Goal: Task Accomplishment & Management: Use online tool/utility

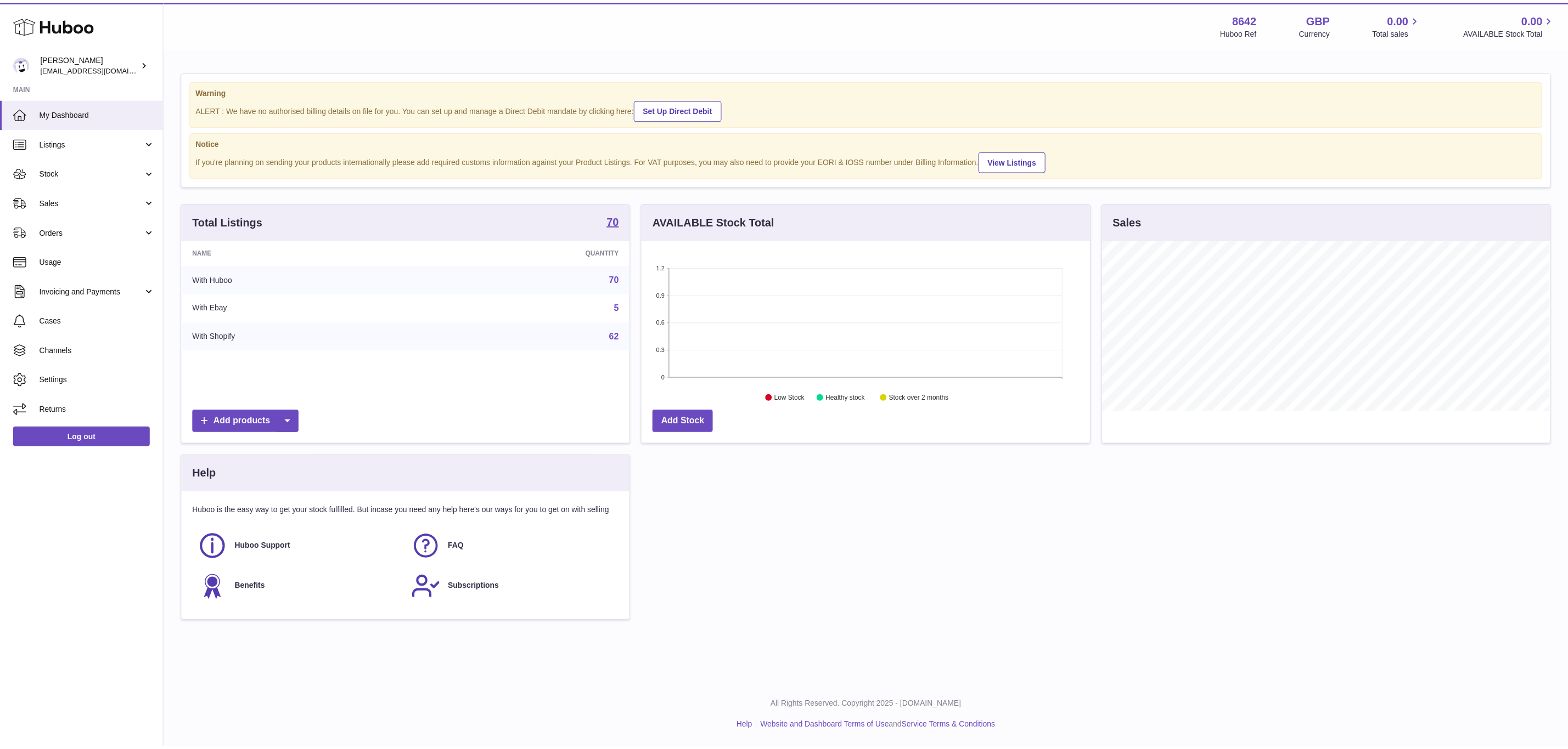
scroll to position [171, 452]
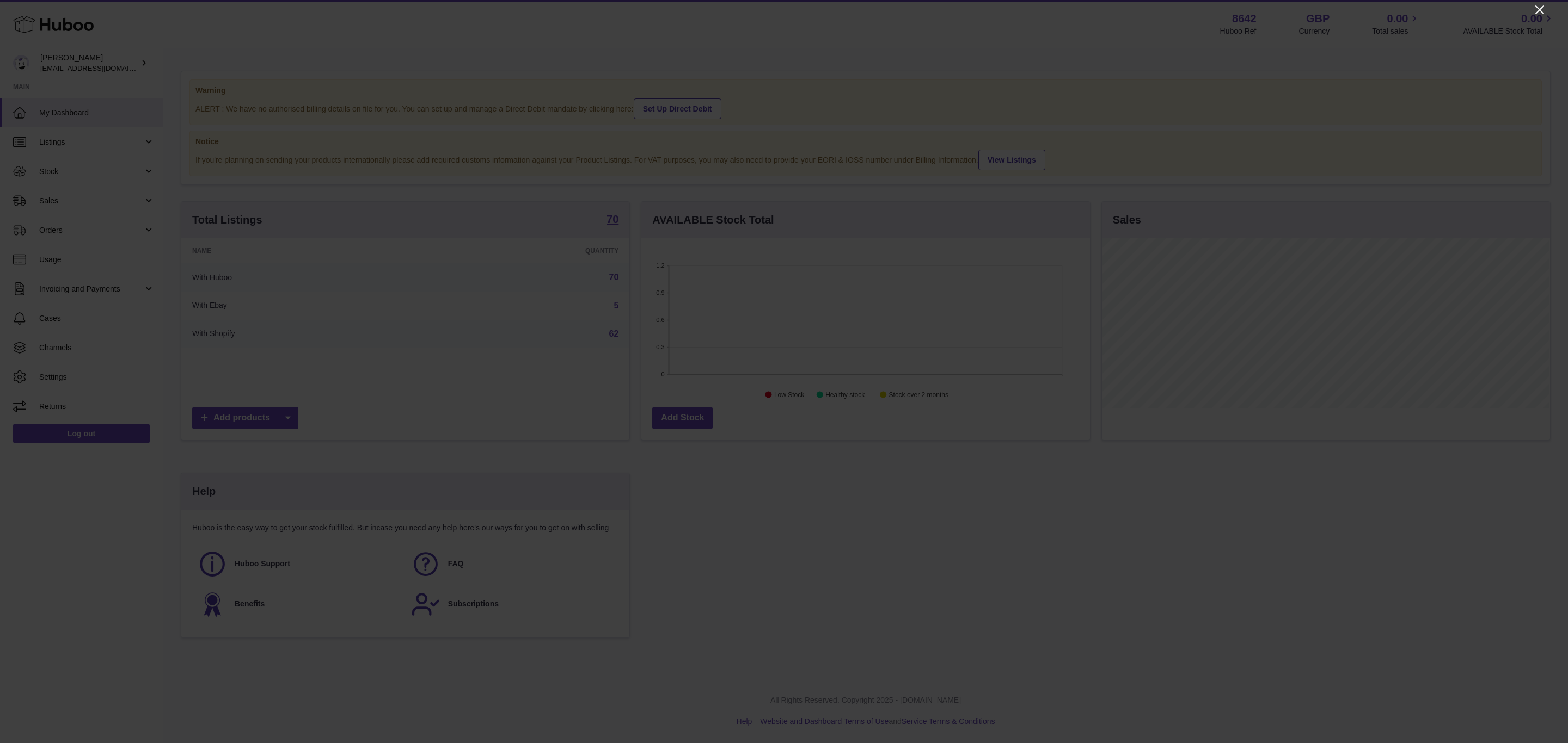
click at [1535, 10] on icon "Close" at bounding box center [1539, 10] width 13 height 13
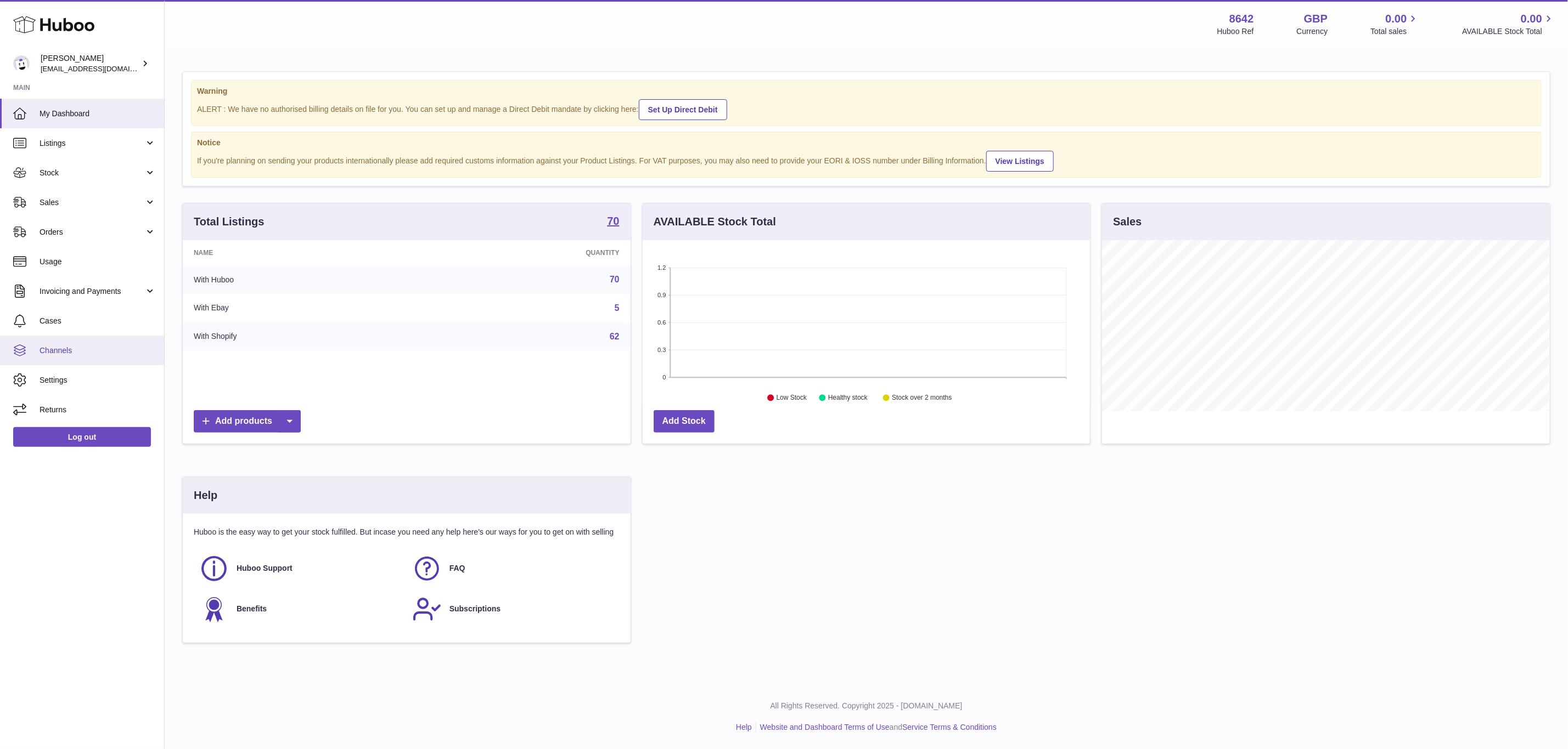
click at [88, 360] on link "Channels" at bounding box center [82, 351] width 164 height 30
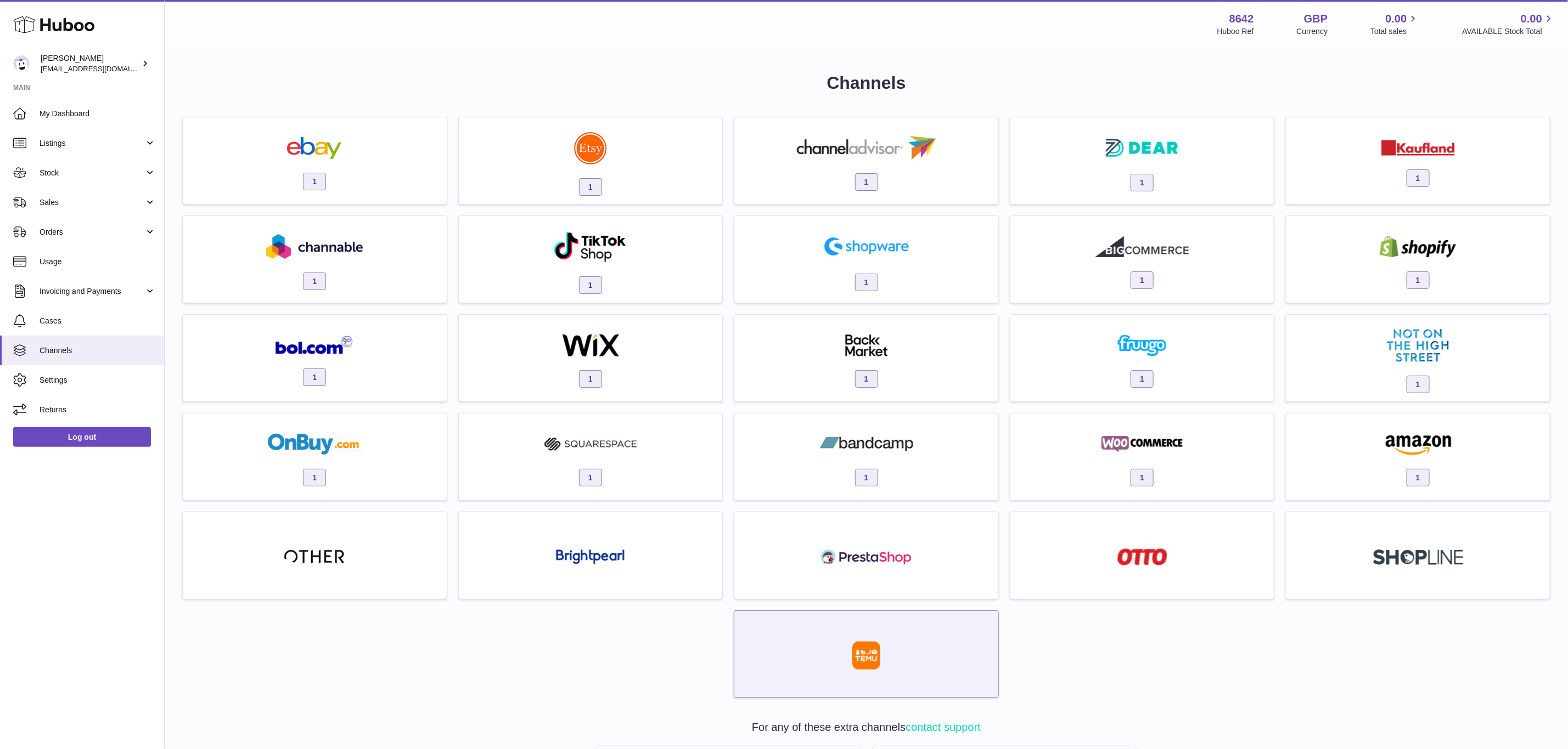
click at [909, 650] on div at bounding box center [867, 657] width 253 height 70
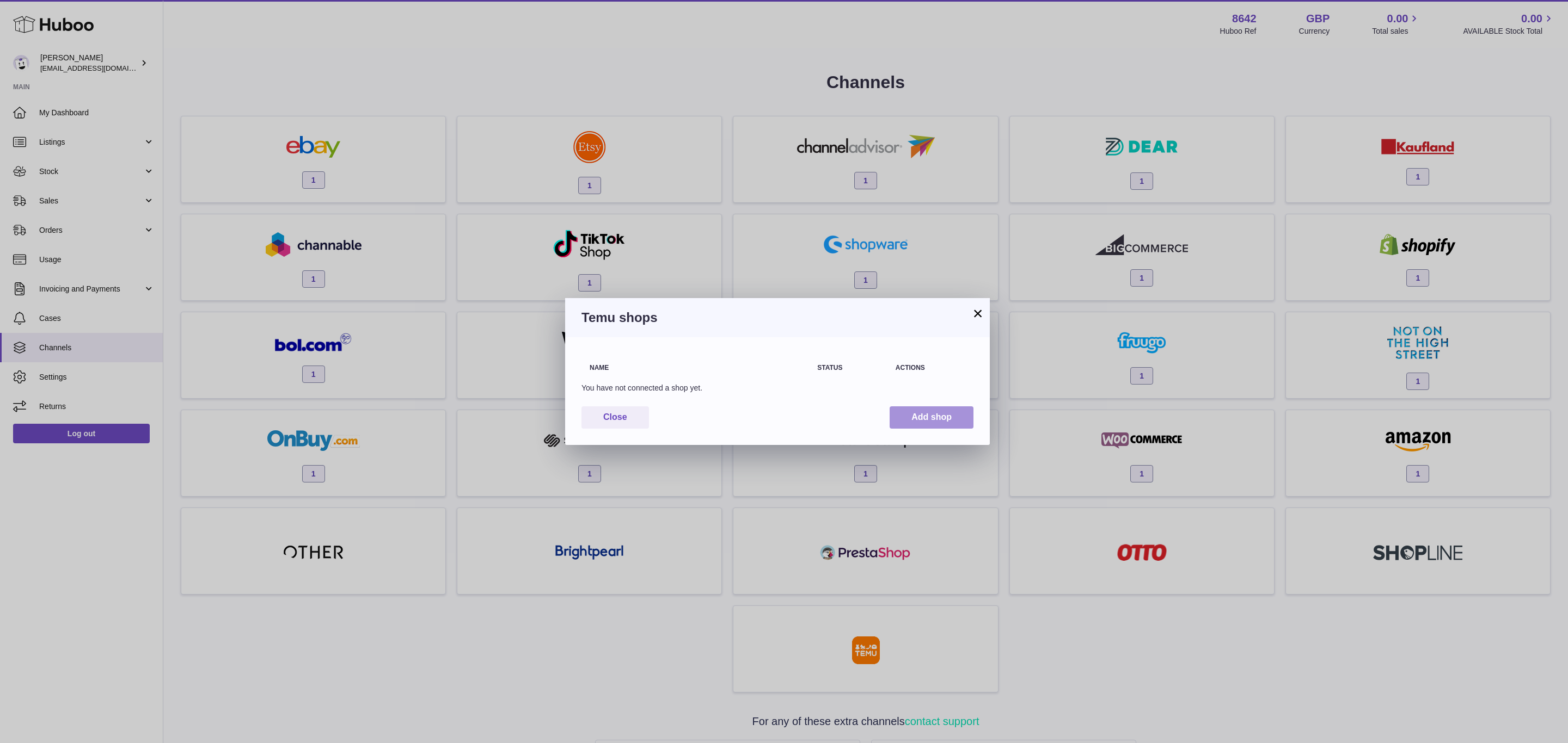
click at [943, 417] on button "Add shop" at bounding box center [931, 417] width 84 height 23
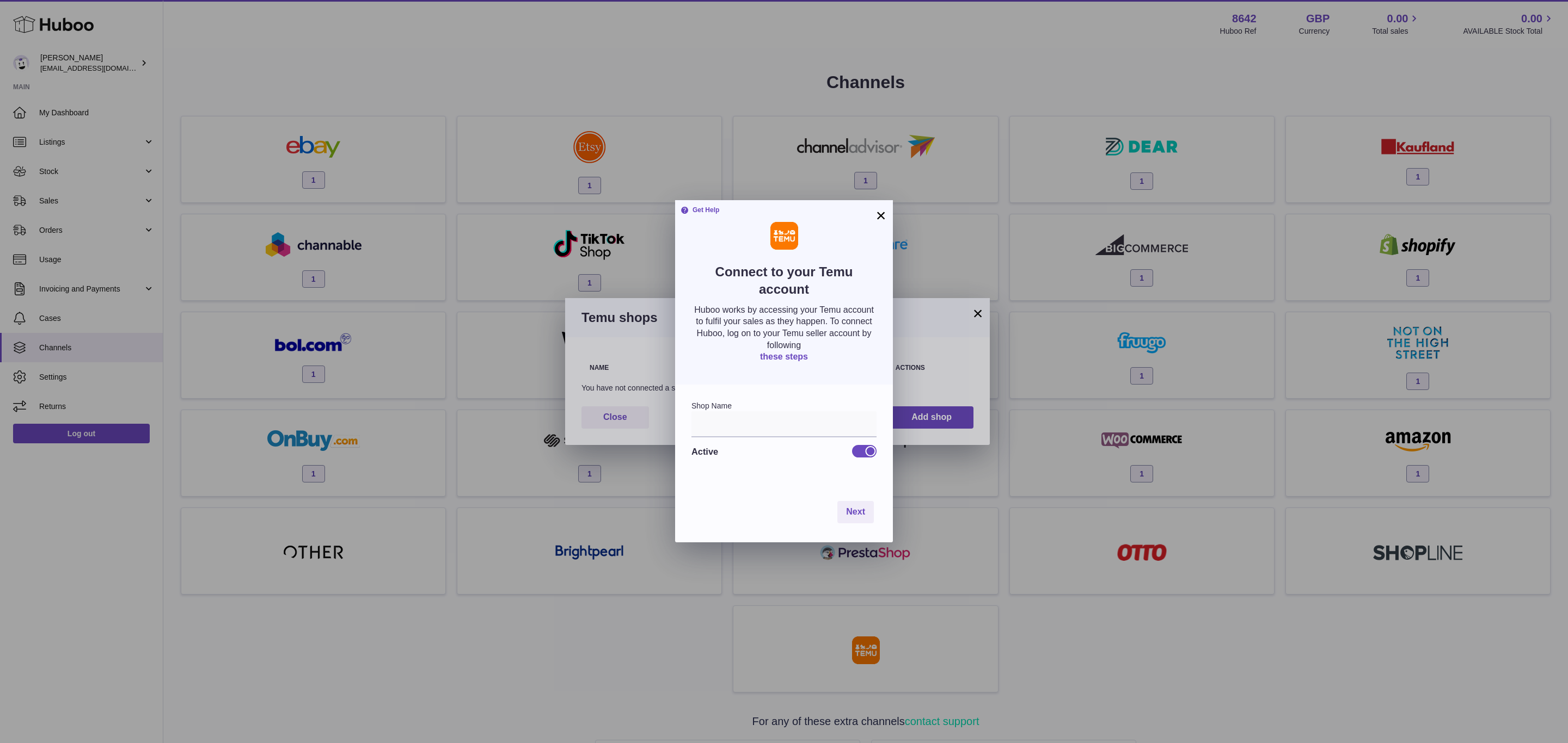
click at [802, 355] on link "these steps" at bounding box center [783, 357] width 48 height 10
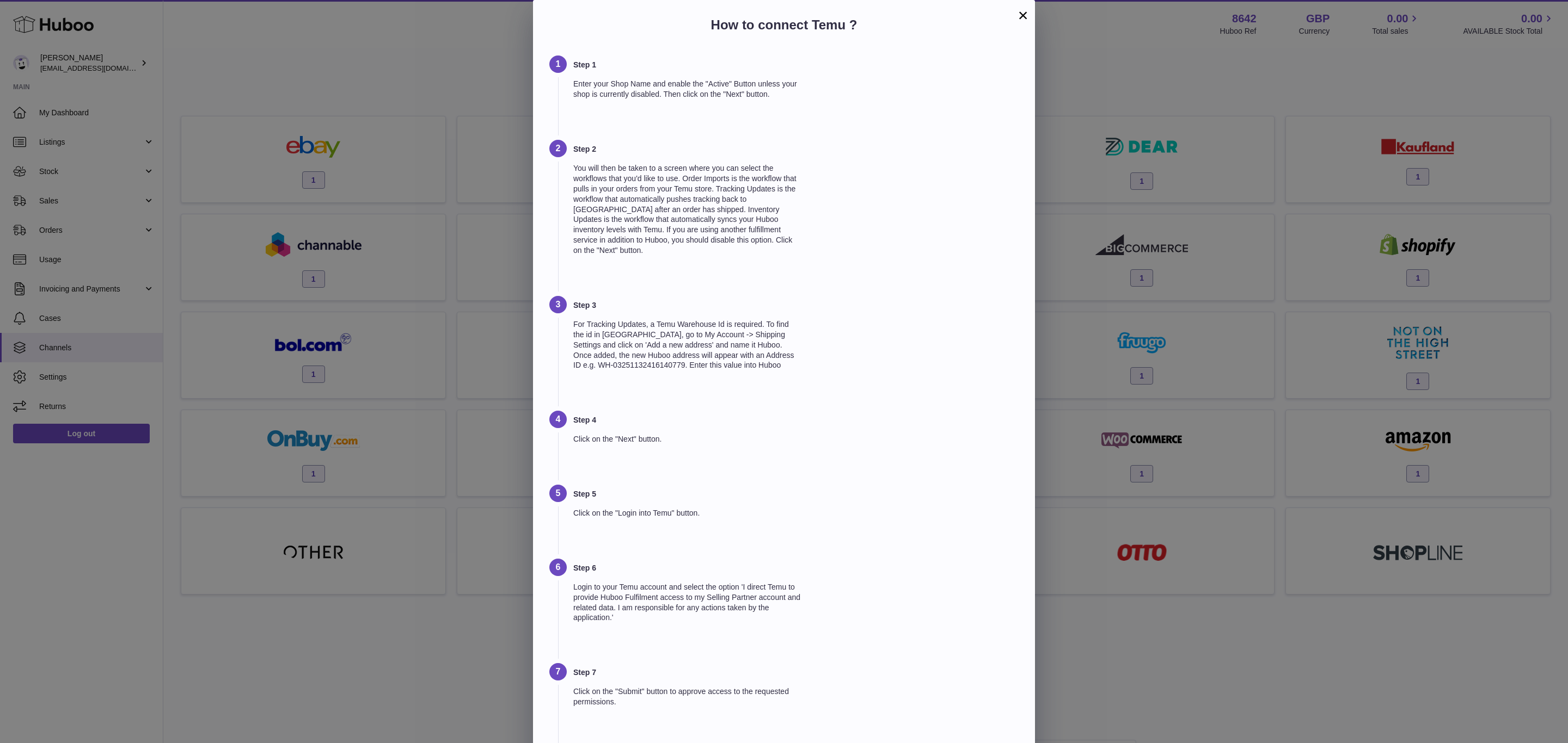
click at [1027, 9] on button "×" at bounding box center [1022, 15] width 13 height 13
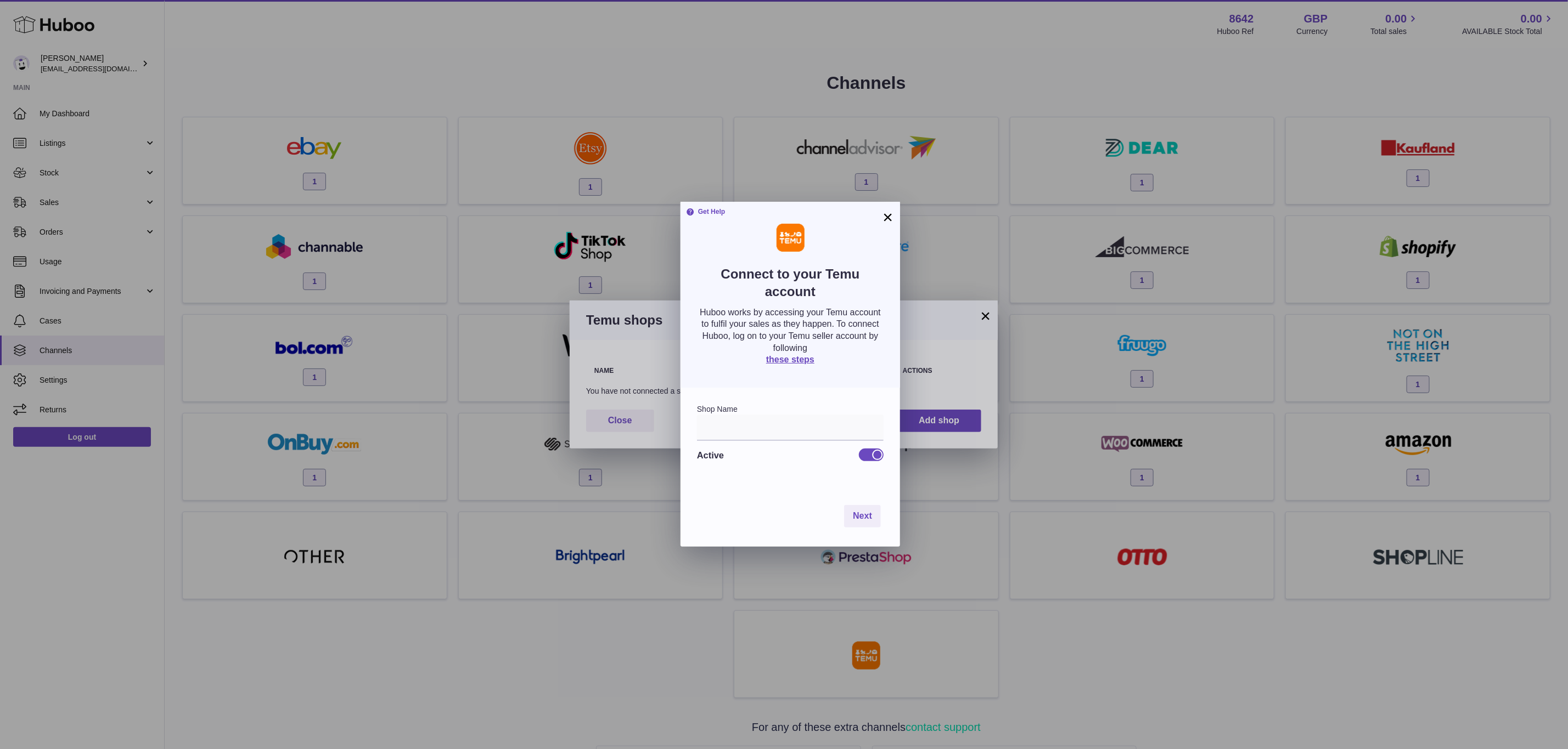
click at [888, 210] on button "×" at bounding box center [888, 216] width 13 height 13
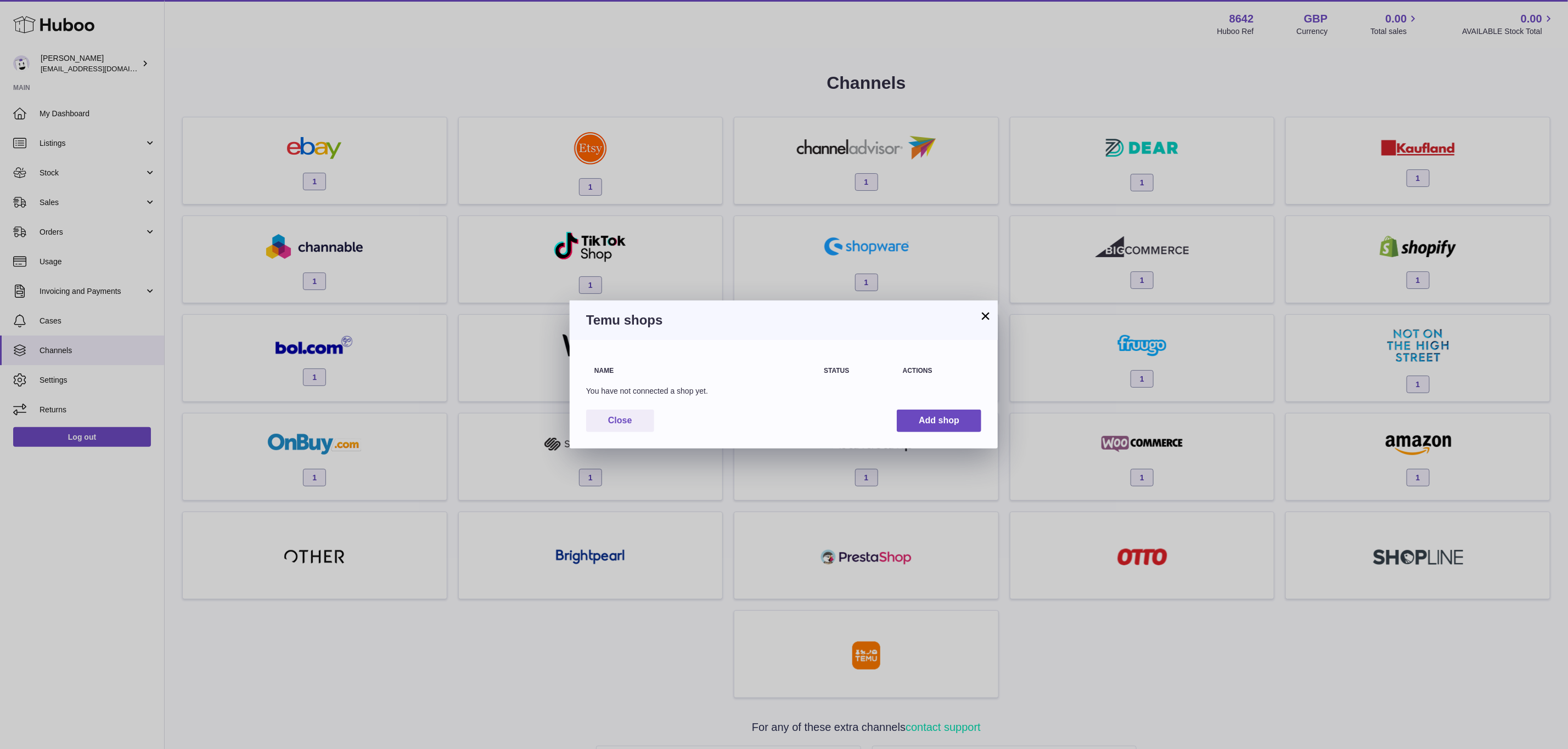
click at [983, 313] on button "×" at bounding box center [985, 315] width 13 height 13
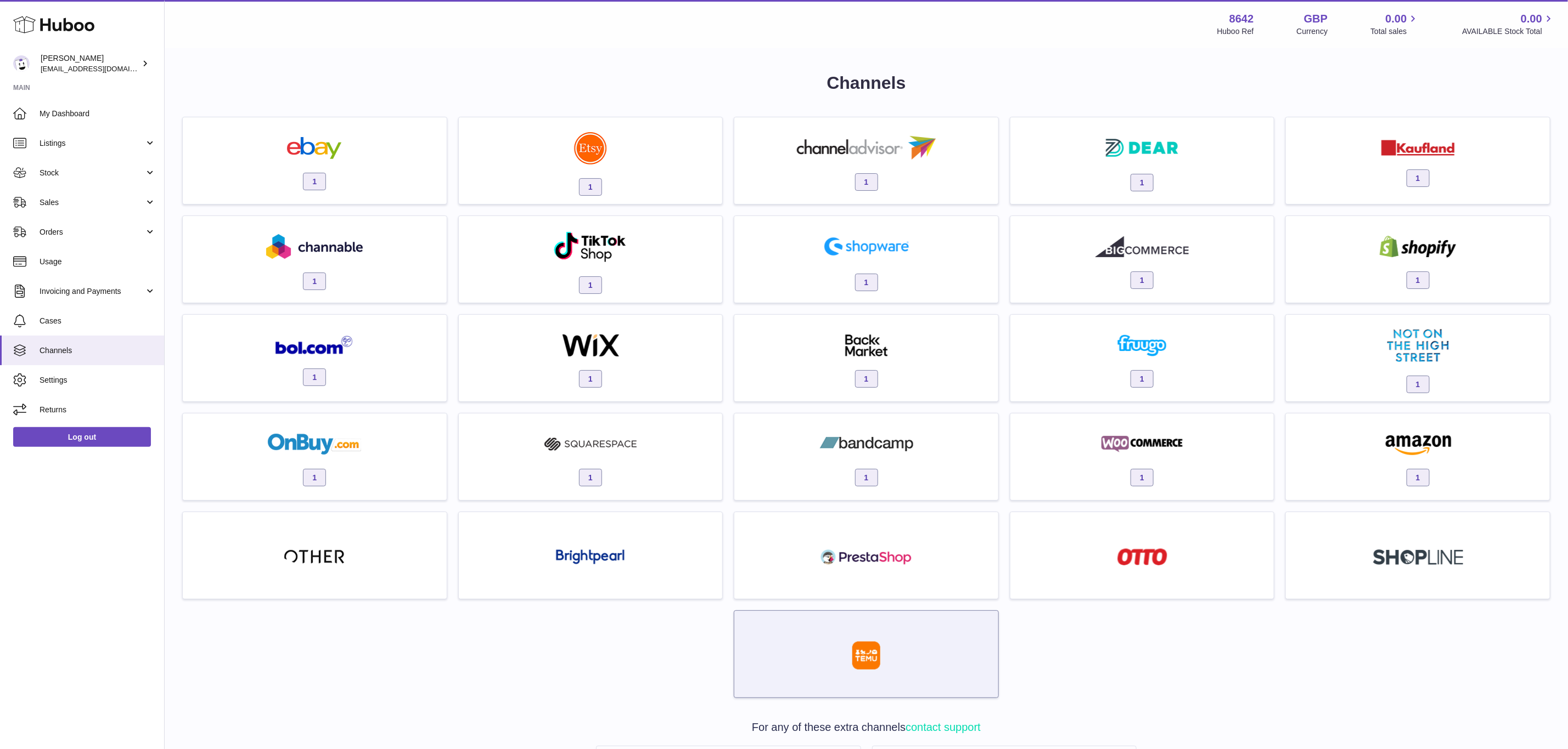
click at [936, 647] on div at bounding box center [867, 657] width 253 height 70
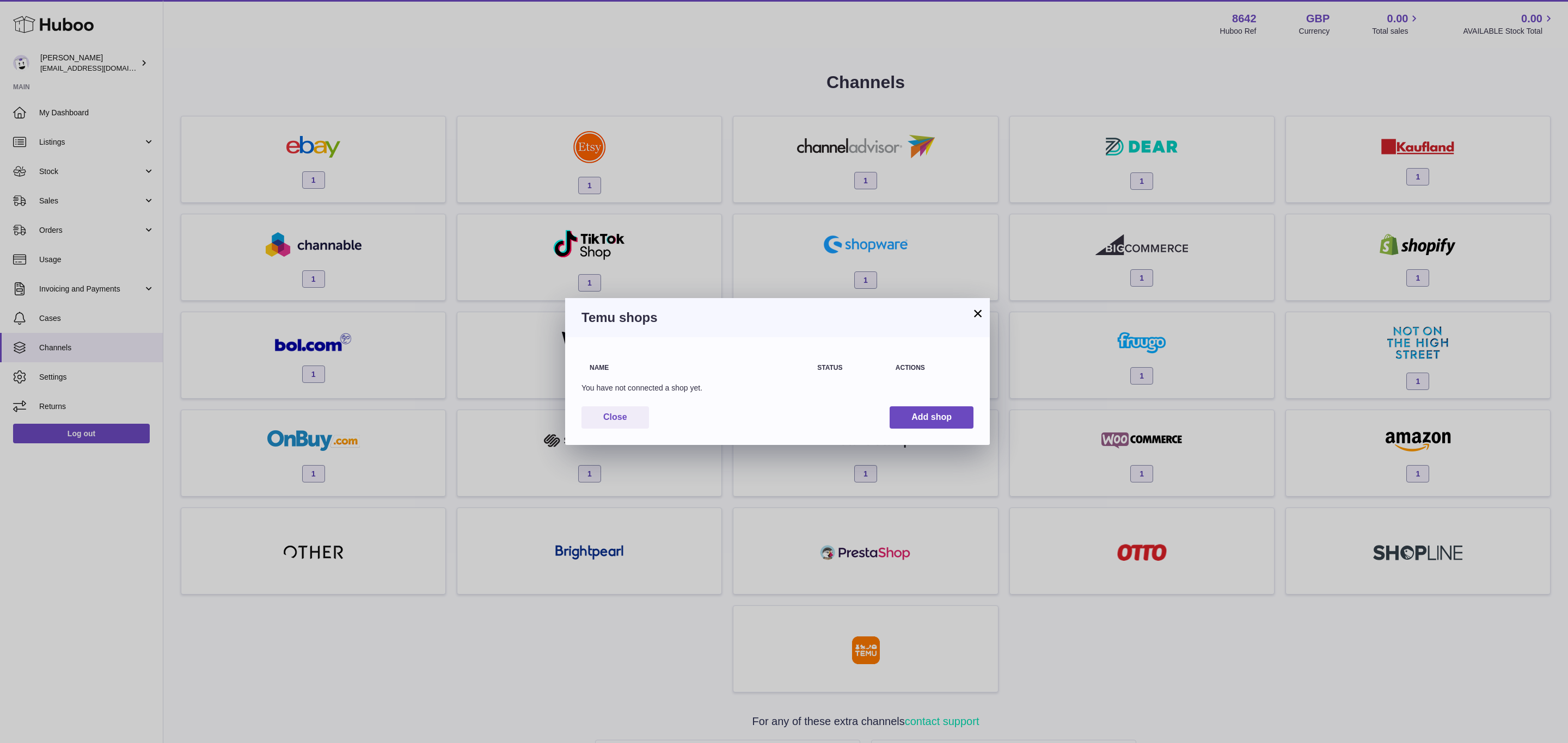
click at [974, 315] on button "×" at bounding box center [977, 313] width 13 height 13
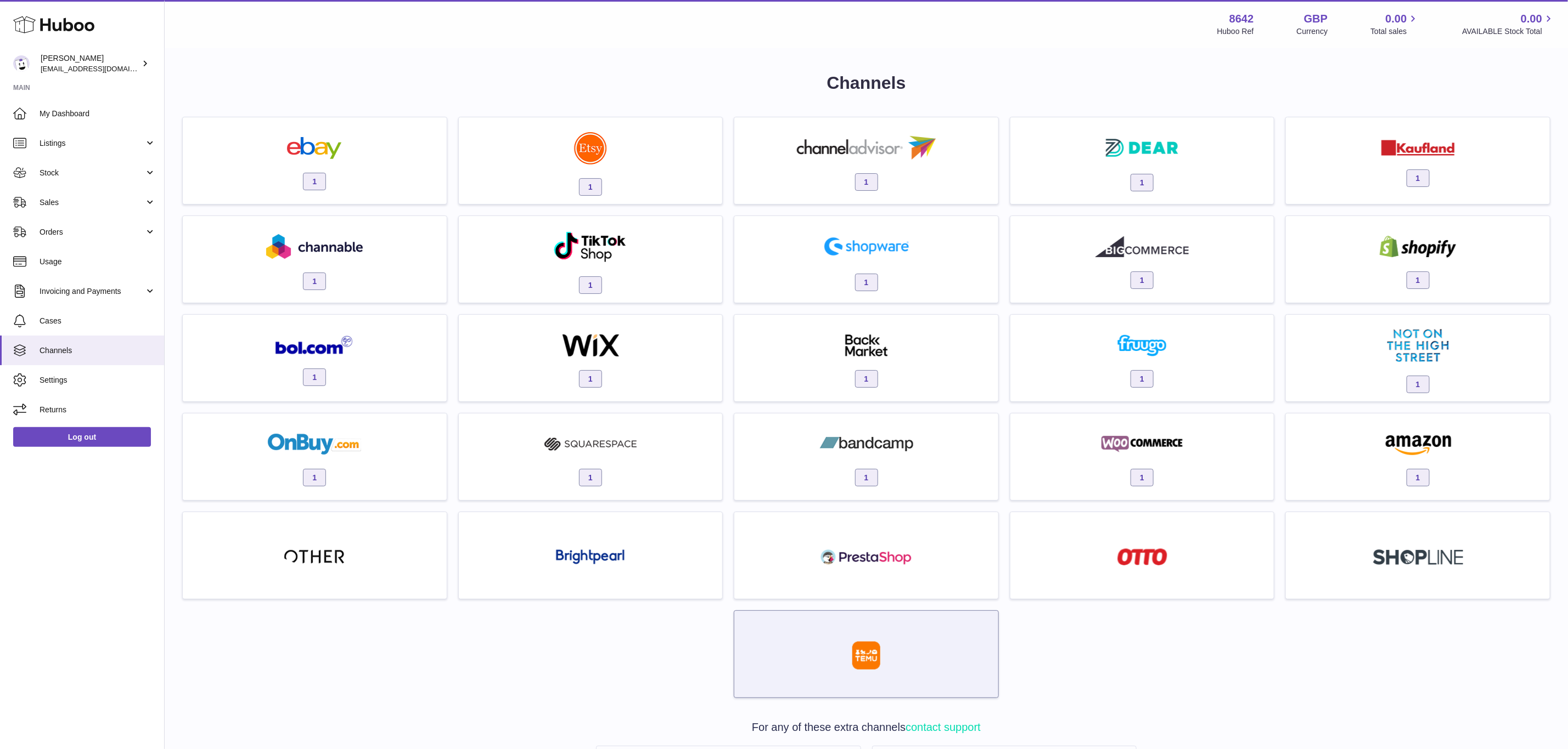
click at [958, 665] on div at bounding box center [867, 657] width 253 height 70
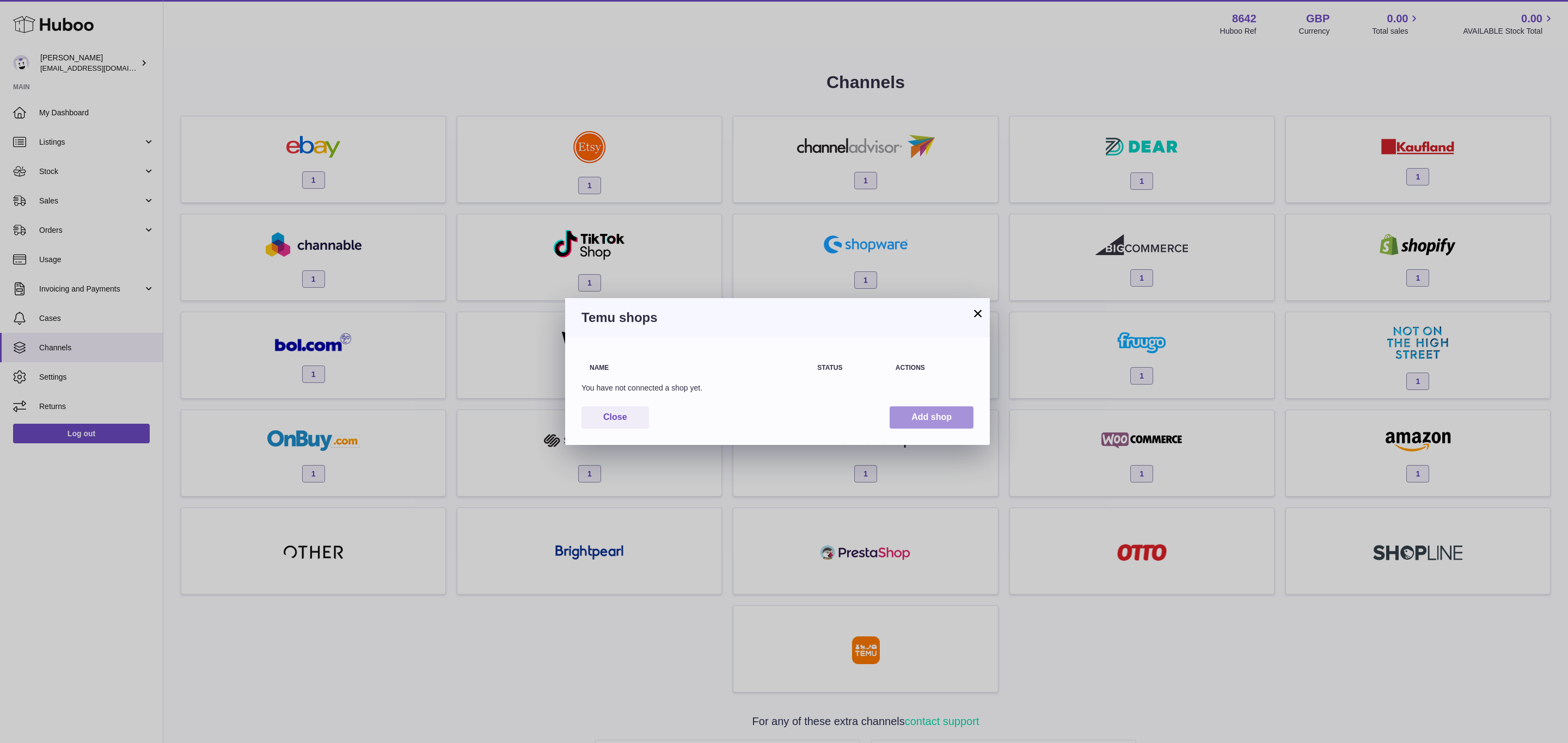
click at [900, 417] on button "Add shop" at bounding box center [931, 417] width 84 height 23
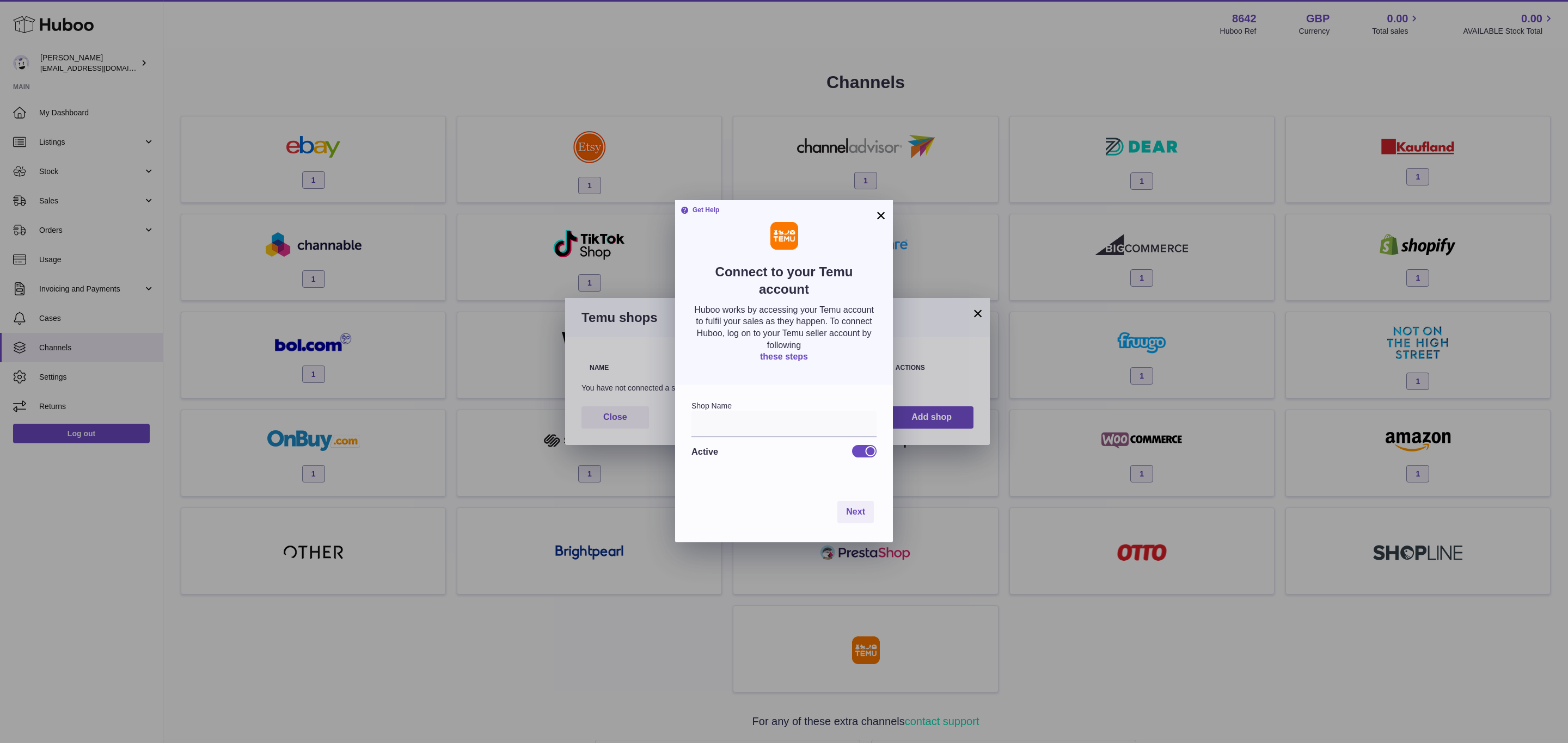
click at [791, 353] on link "these steps" at bounding box center [783, 357] width 48 height 10
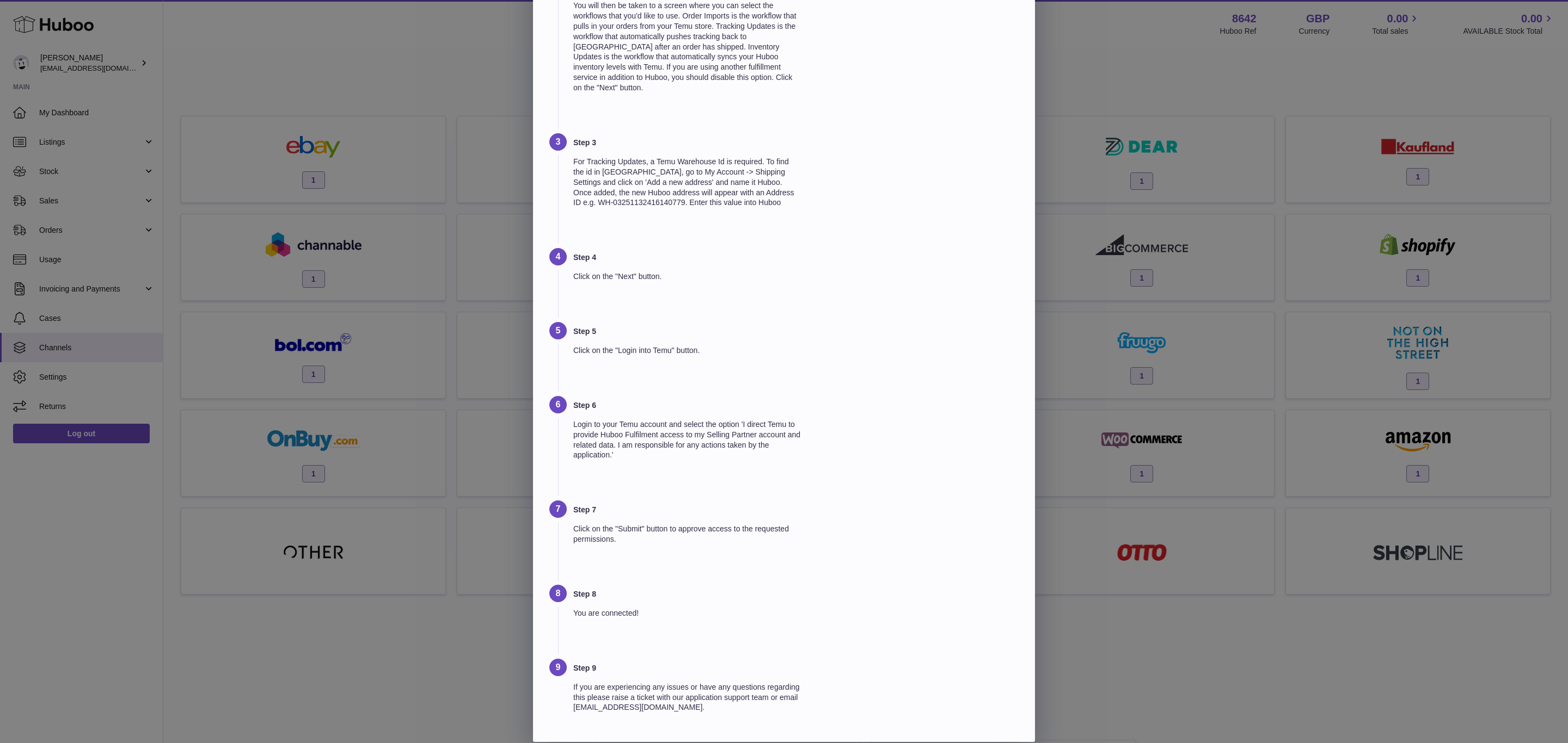
scroll to position [172, 0]
